Goal: Information Seeking & Learning: Learn about a topic

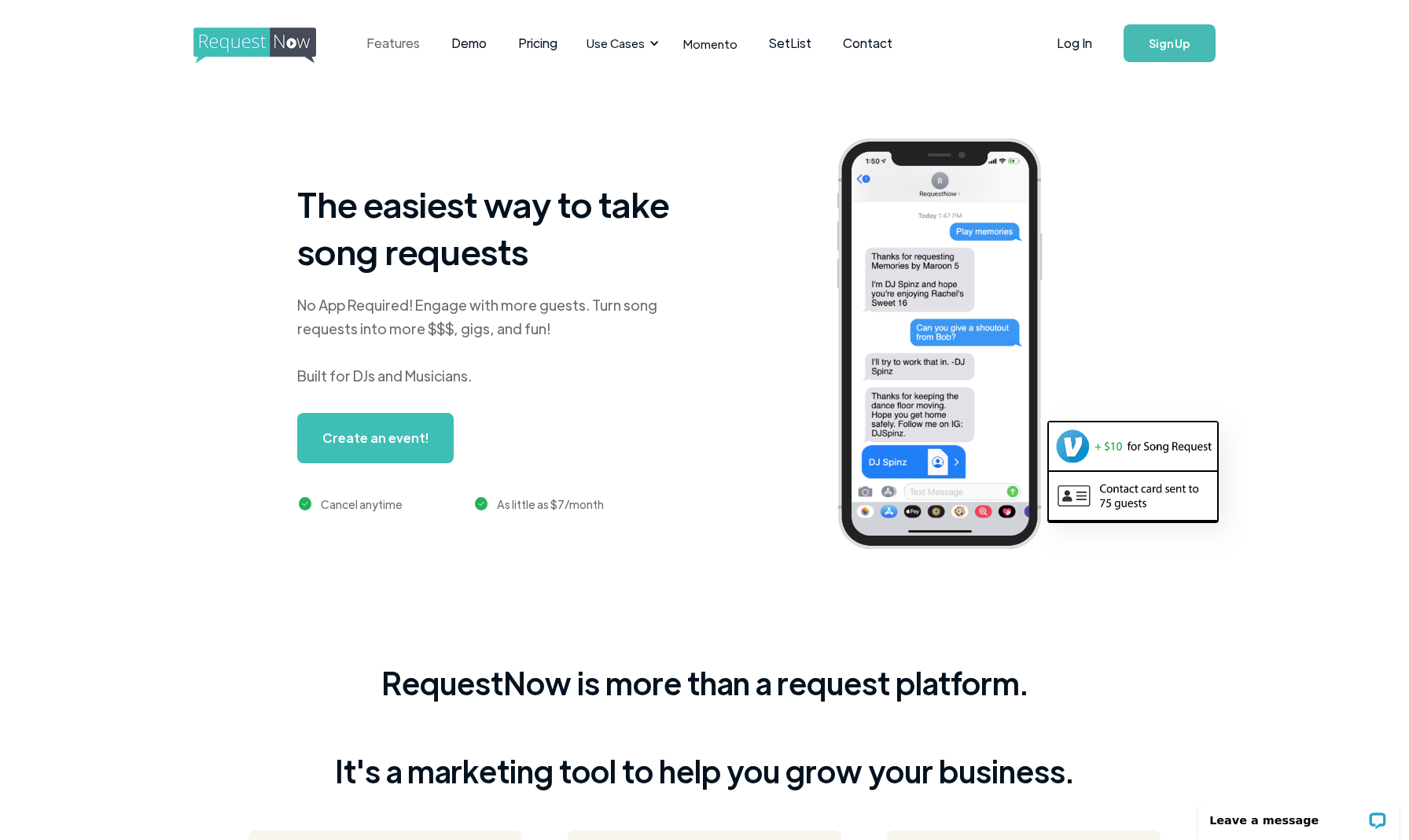
click at [389, 45] on link "Features" at bounding box center [393, 43] width 85 height 49
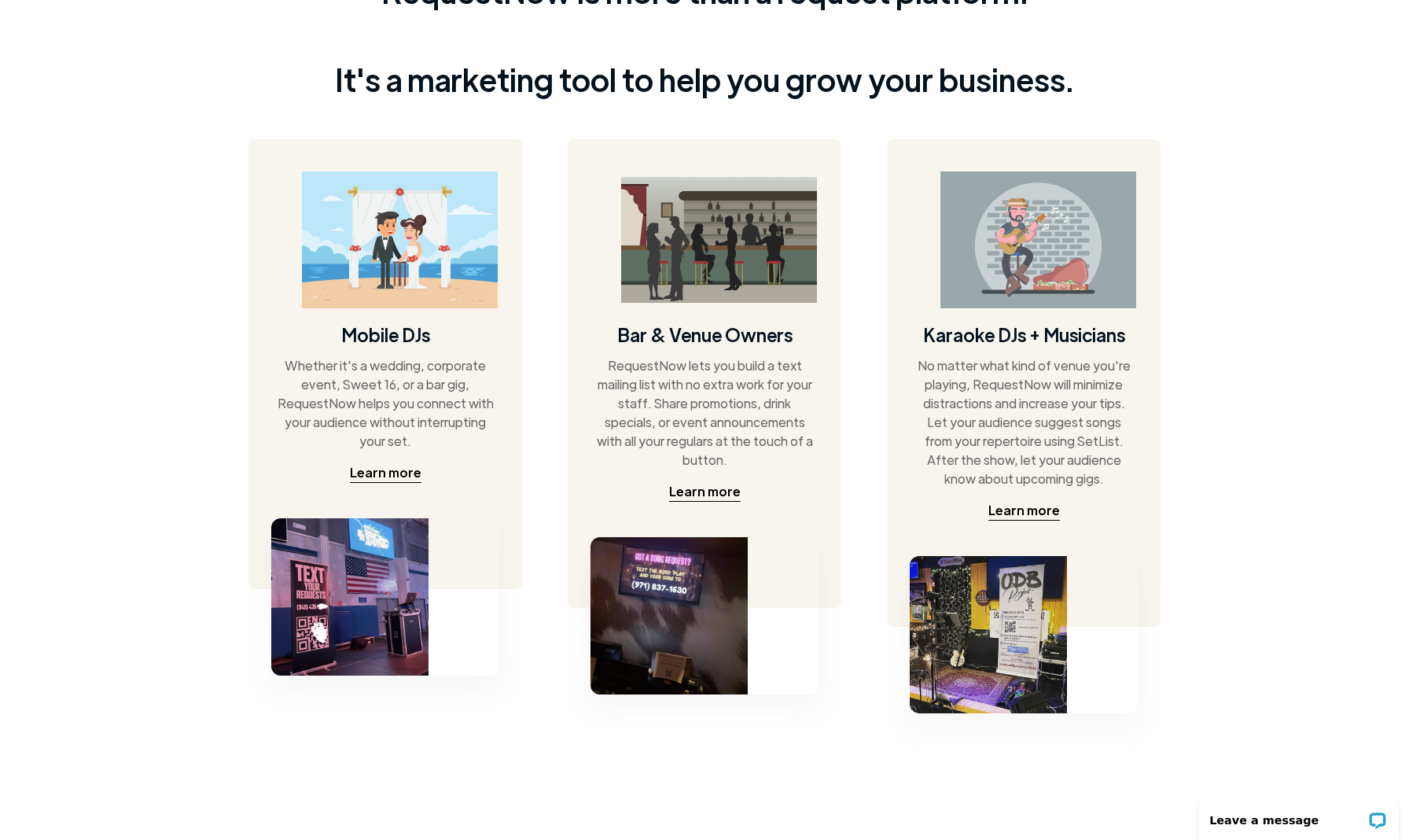
scroll to position [697, 0]
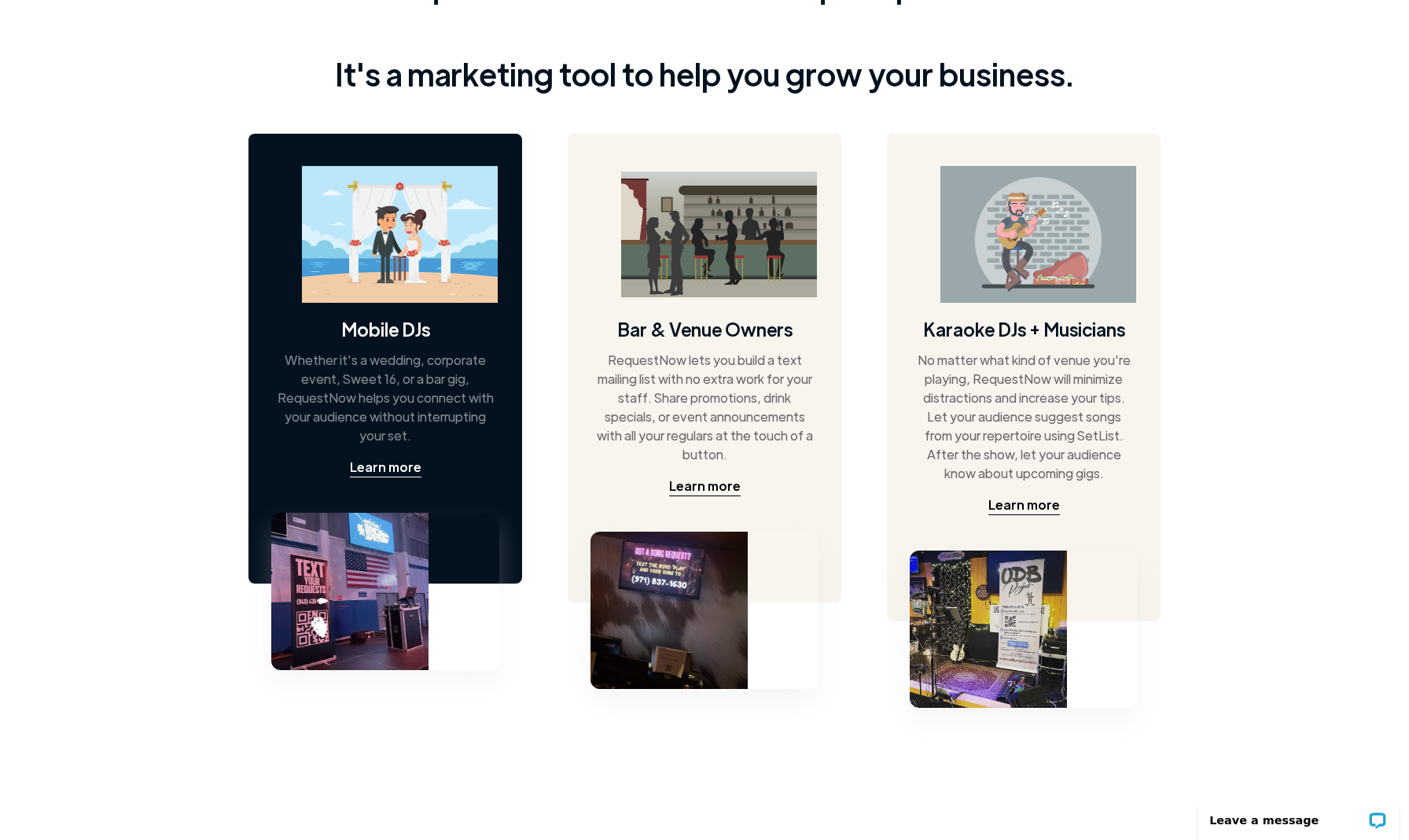
click at [354, 238] on img at bounding box center [400, 234] width 196 height 137
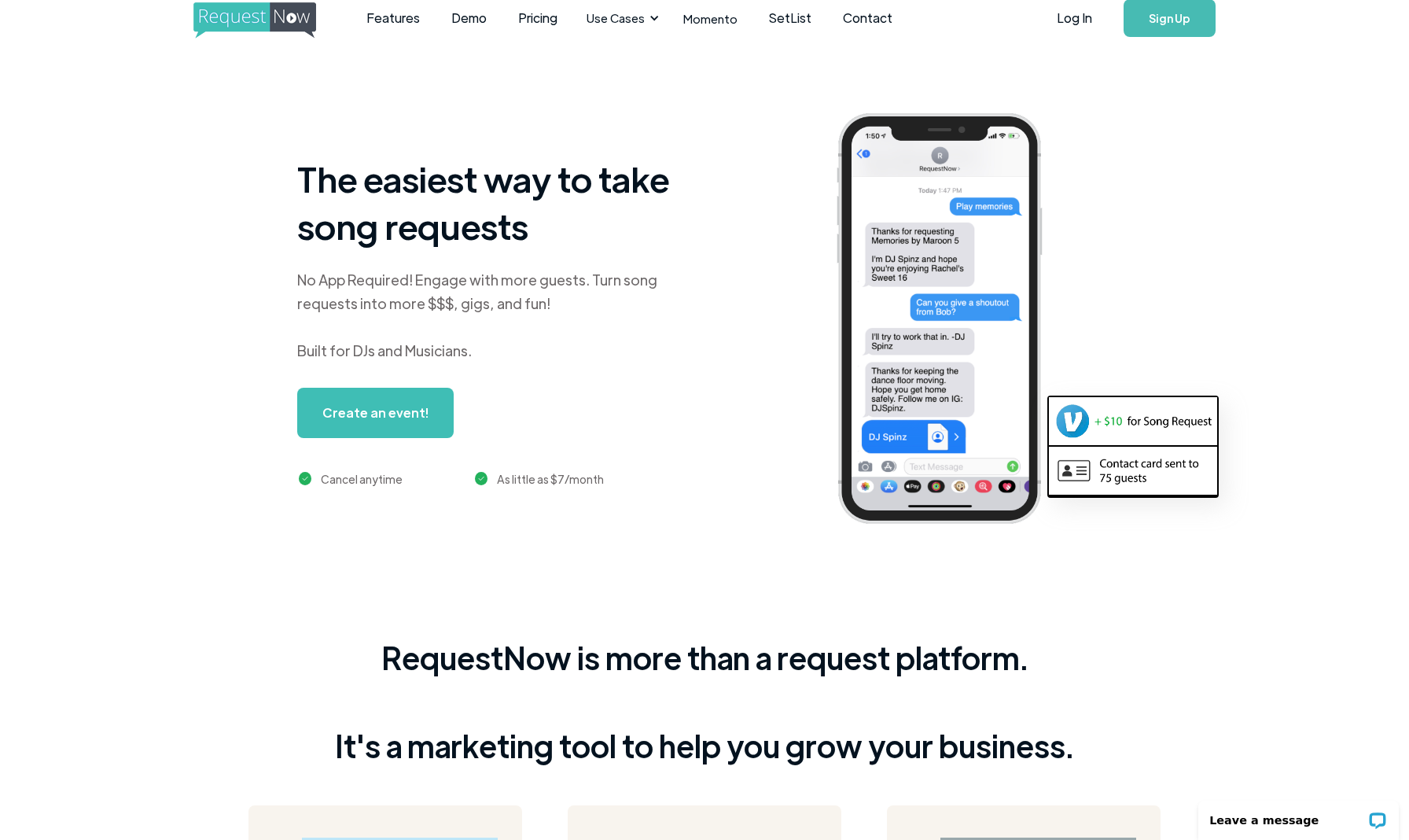
scroll to position [19, 0]
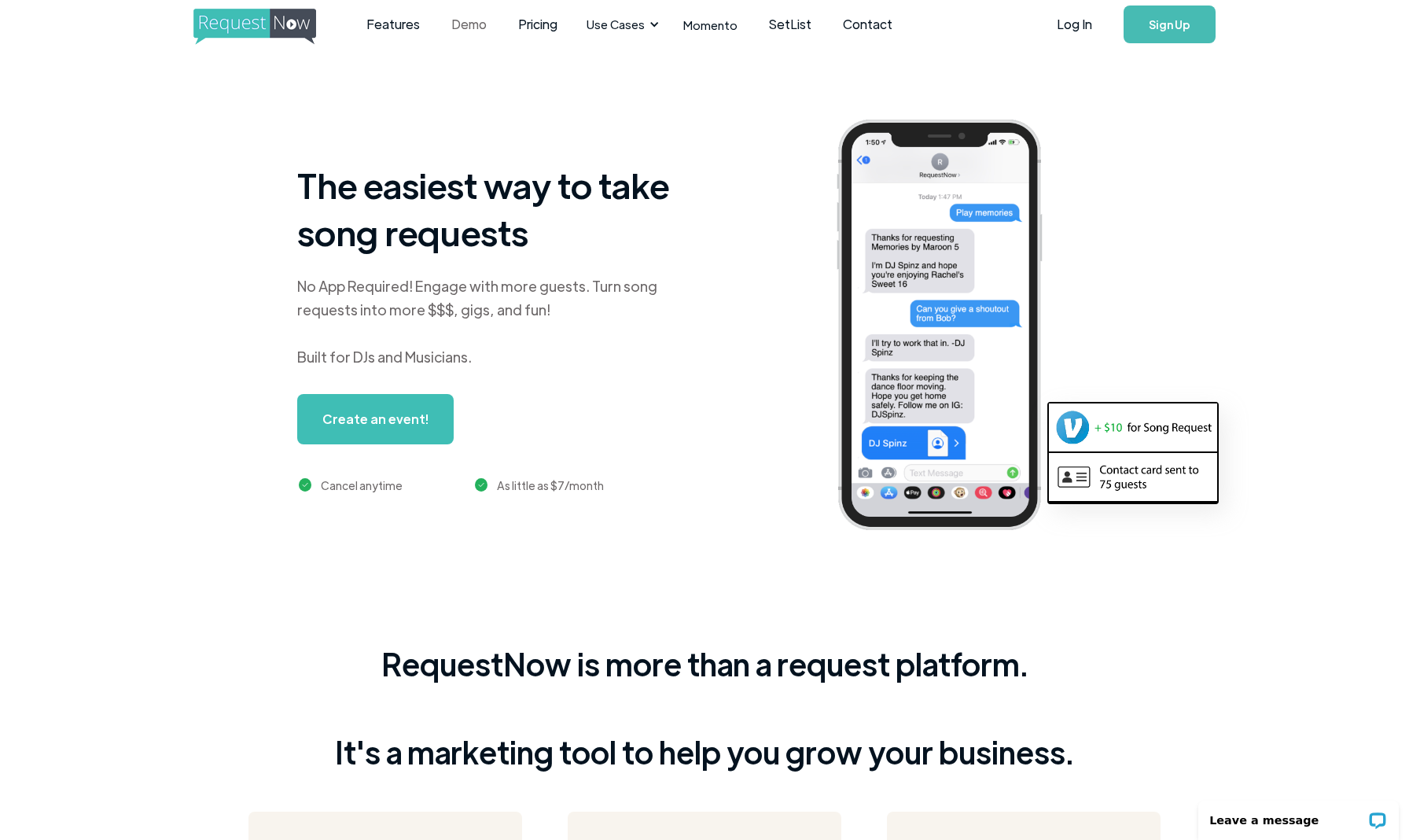
click at [464, 21] on link "Demo" at bounding box center [469, 24] width 66 height 49
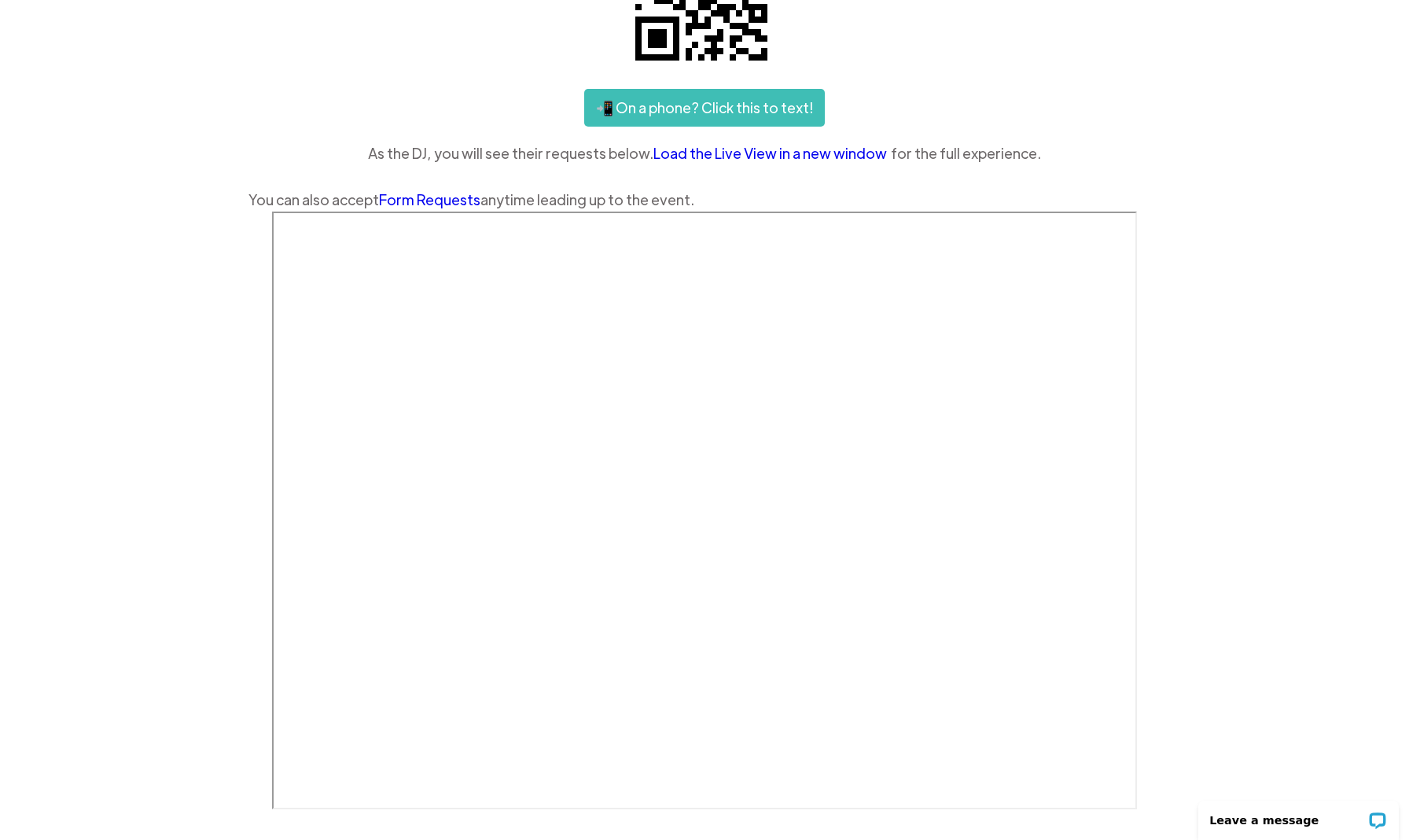
scroll to position [290, 0]
